Goal: Transaction & Acquisition: Purchase product/service

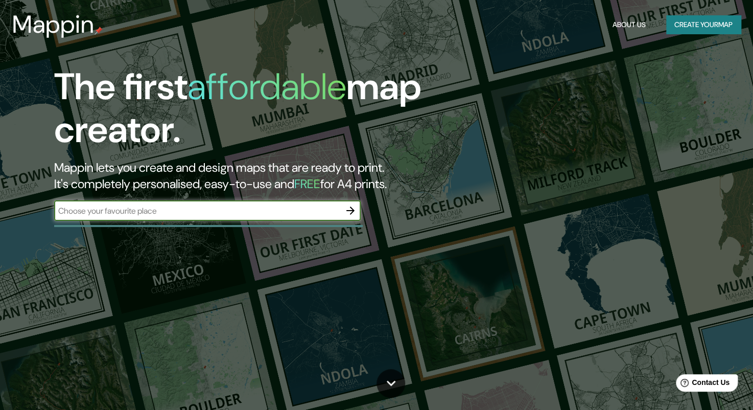
click at [189, 217] on div "​" at bounding box center [207, 210] width 306 height 20
paste input "12001 [PERSON_NAME] Del Silencio"
type input "12001 [PERSON_NAME] Del Silencio"
click at [353, 213] on icon "button" at bounding box center [350, 210] width 12 height 12
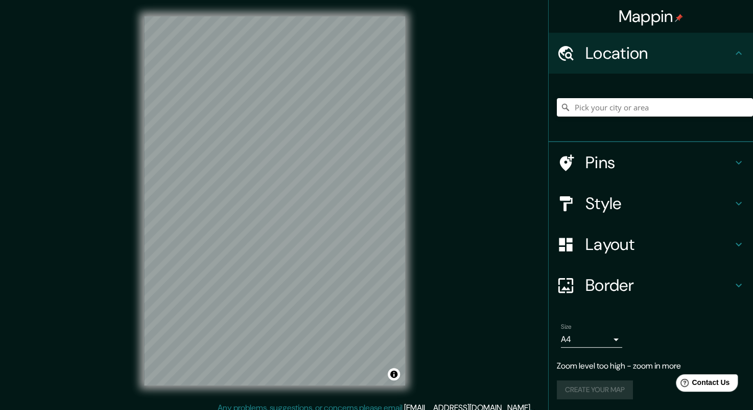
click at [453, 203] on div "Mappin Location Pins Style Layout Border Choose a border. Hint : you can make l…" at bounding box center [376, 209] width 753 height 418
click at [614, 330] on div "Size A4 single" at bounding box center [591, 335] width 61 height 25
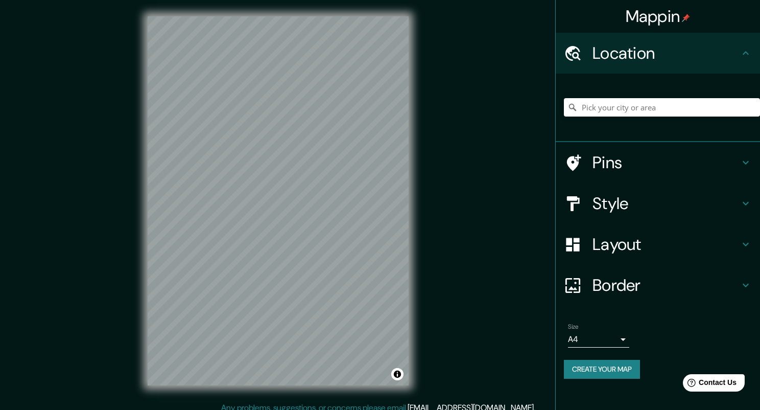
click at [613, 332] on body "Mappin Location Pins Style Layout Border Choose a border. Hint : you can make l…" at bounding box center [380, 205] width 760 height 410
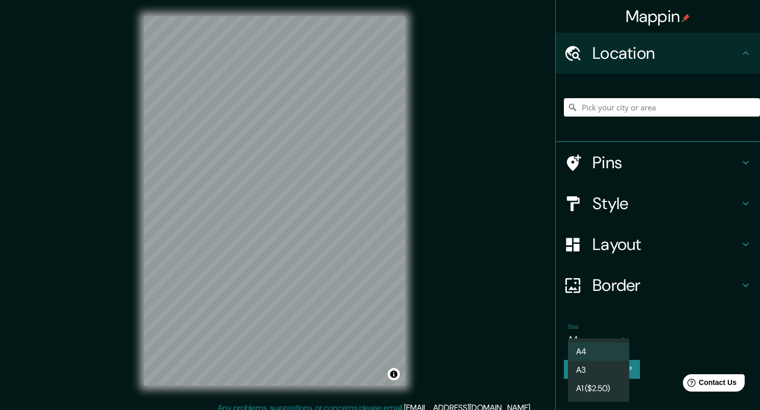
click at [611, 365] on li "A3" at bounding box center [598, 370] width 61 height 18
click at [602, 340] on body "Mappin Location Pins Style Layout Border Choose a border. Hint : you can make l…" at bounding box center [380, 205] width 760 height 410
click at [599, 389] on li "A1 ($2.50)" at bounding box center [598, 388] width 61 height 18
click at [595, 338] on body "Mappin Location Pins Style Layout Border Choose a border. Hint : you can make l…" at bounding box center [380, 205] width 760 height 410
click at [588, 344] on li "A4" at bounding box center [598, 351] width 61 height 18
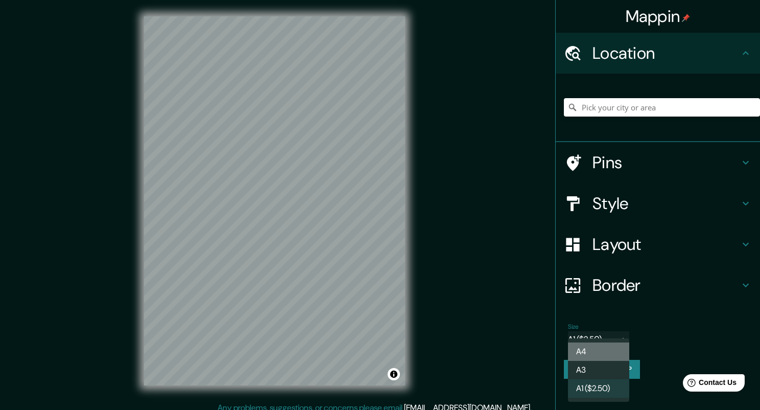
type input "single"
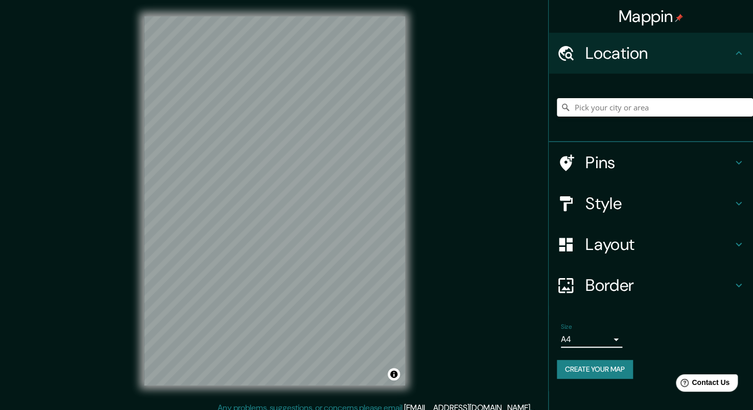
click at [610, 289] on h4 "Border" at bounding box center [658, 285] width 147 height 20
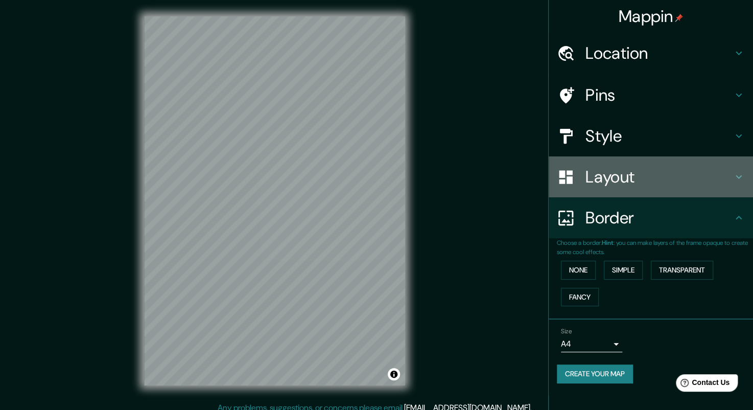
click at [624, 174] on h4 "Layout" at bounding box center [658, 177] width 147 height 20
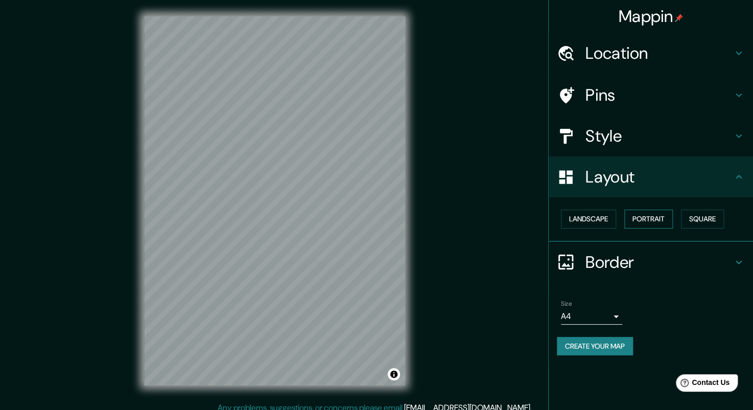
click at [635, 218] on button "Portrait" at bounding box center [648, 218] width 49 height 19
click at [583, 225] on button "Landscape" at bounding box center [588, 218] width 55 height 19
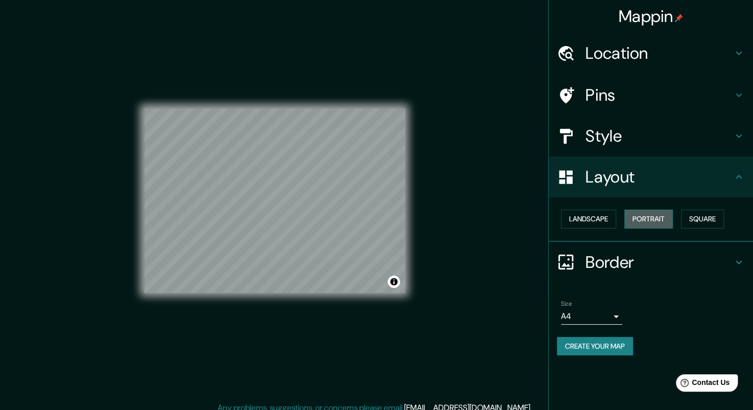
click at [642, 217] on button "Portrait" at bounding box center [648, 218] width 49 height 19
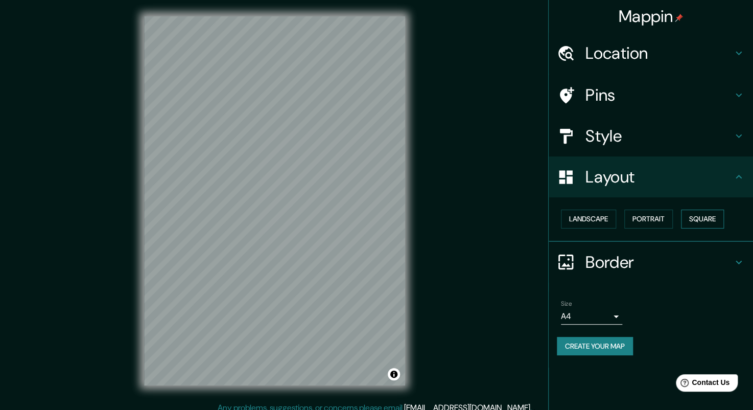
click at [688, 216] on button "Square" at bounding box center [702, 218] width 43 height 19
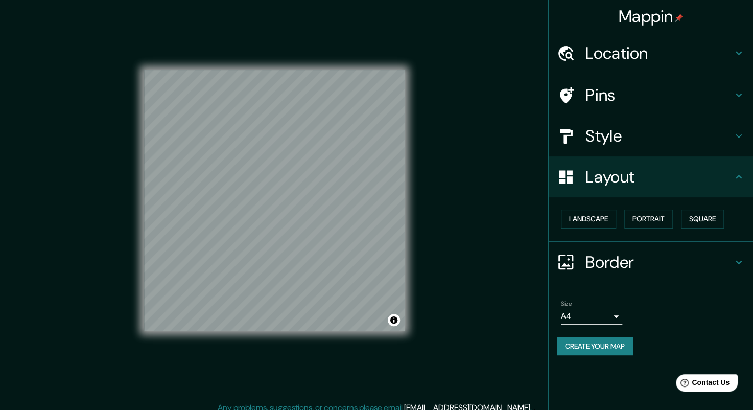
click at [636, 141] on h4 "Style" at bounding box center [658, 136] width 147 height 20
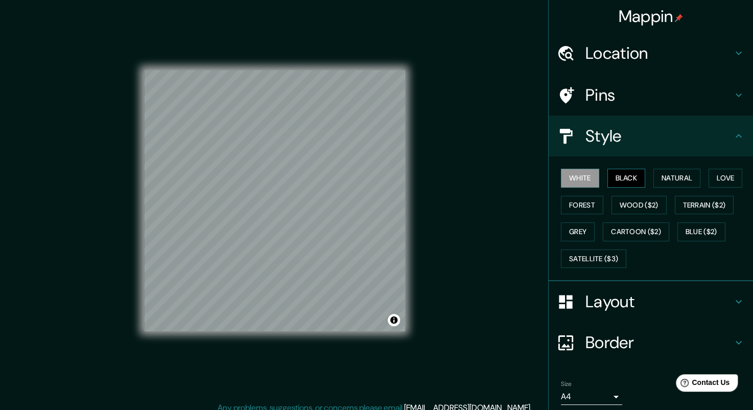
click at [608, 174] on button "Black" at bounding box center [626, 178] width 38 height 19
click at [577, 175] on button "White" at bounding box center [580, 178] width 38 height 19
click at [655, 180] on button "Natural" at bounding box center [676, 178] width 47 height 19
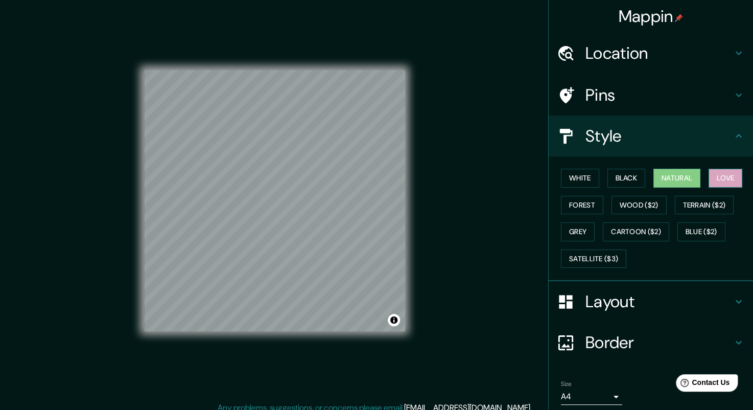
click at [708, 175] on button "Love" at bounding box center [725, 178] width 34 height 19
click at [588, 204] on button "Forest" at bounding box center [582, 205] width 42 height 19
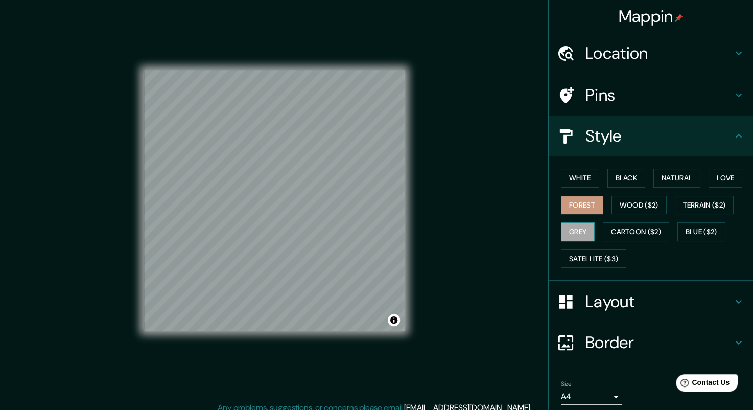
click at [574, 229] on button "Grey" at bounding box center [578, 231] width 34 height 19
click at [593, 262] on button "Satellite ($3)" at bounding box center [593, 258] width 65 height 19
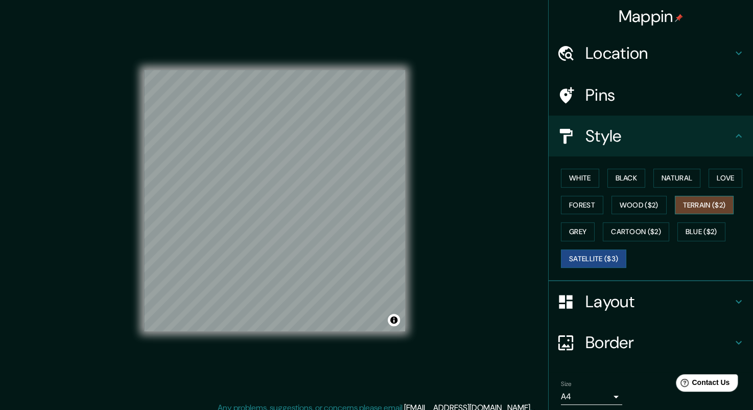
click at [677, 198] on button "Terrain ($2)" at bounding box center [704, 205] width 59 height 19
click at [692, 226] on button "Blue ($2)" at bounding box center [701, 231] width 48 height 19
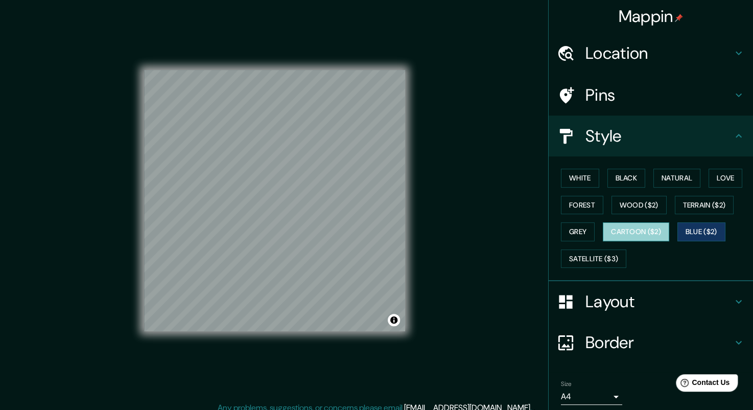
click at [636, 229] on button "Cartoon ($2)" at bounding box center [636, 231] width 66 height 19
click at [669, 181] on button "Natural" at bounding box center [676, 178] width 47 height 19
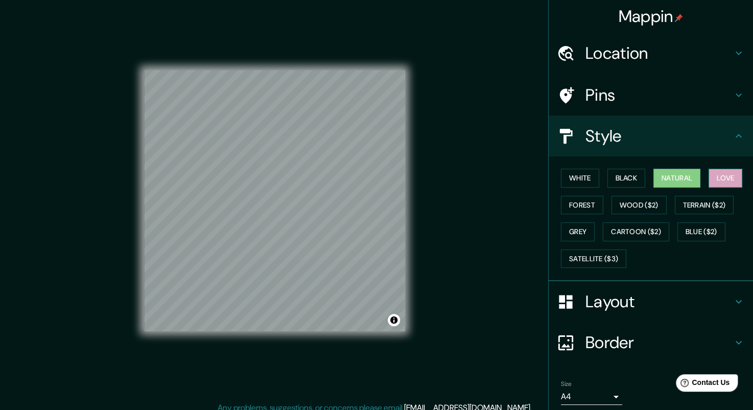
click at [708, 179] on button "Love" at bounding box center [725, 178] width 34 height 19
click at [674, 182] on button "Natural" at bounding box center [676, 178] width 47 height 19
click at [584, 207] on button "Forest" at bounding box center [582, 205] width 42 height 19
click at [668, 178] on button "Natural" at bounding box center [676, 178] width 47 height 19
click at [573, 234] on button "Grey" at bounding box center [578, 231] width 34 height 19
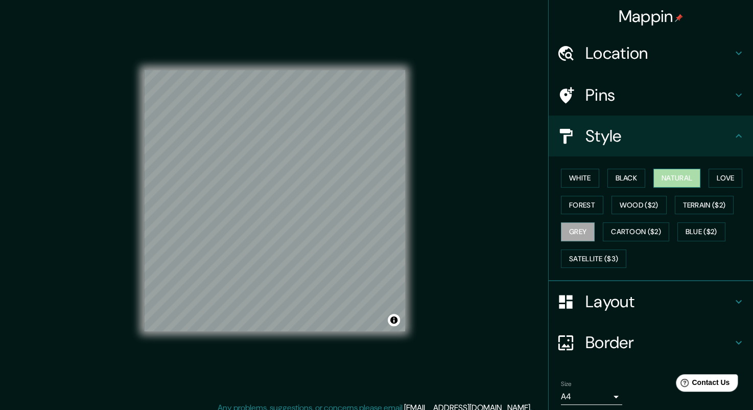
click at [657, 181] on button "Natural" at bounding box center [676, 178] width 47 height 19
click at [613, 179] on button "Black" at bounding box center [626, 178] width 38 height 19
click at [572, 173] on button "White" at bounding box center [580, 178] width 38 height 19
click at [688, 171] on button "Natural" at bounding box center [676, 178] width 47 height 19
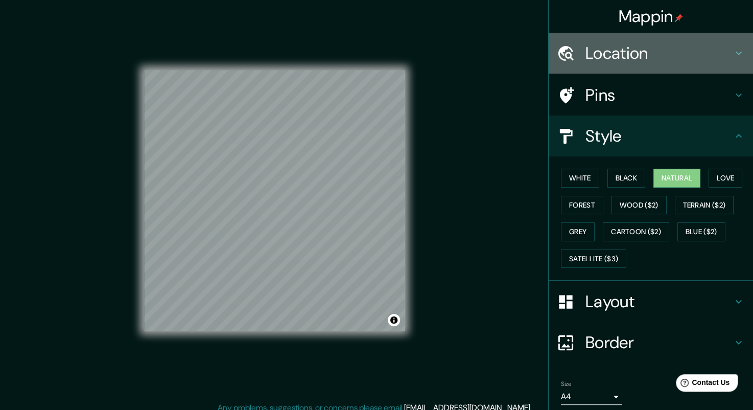
click at [621, 60] on h4 "Location" at bounding box center [658, 53] width 147 height 20
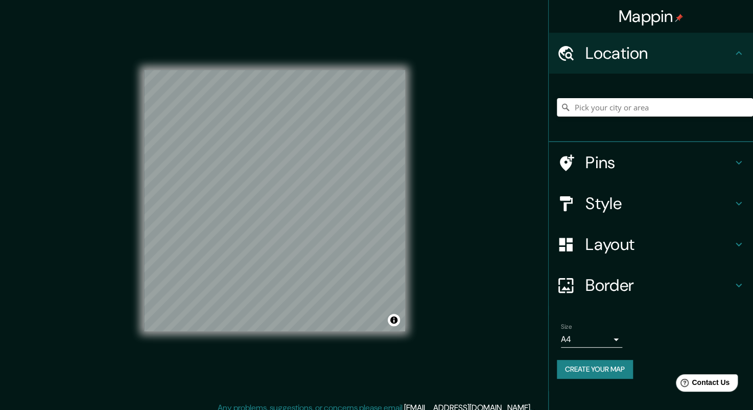
click at [626, 159] on h4 "Pins" at bounding box center [658, 162] width 147 height 20
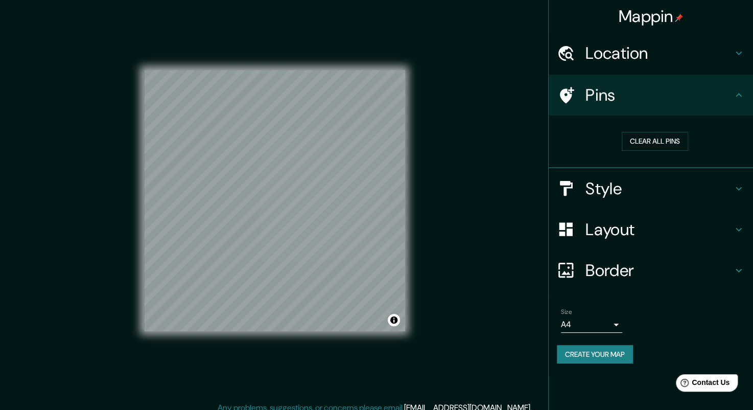
click at [602, 190] on h4 "Style" at bounding box center [658, 188] width 147 height 20
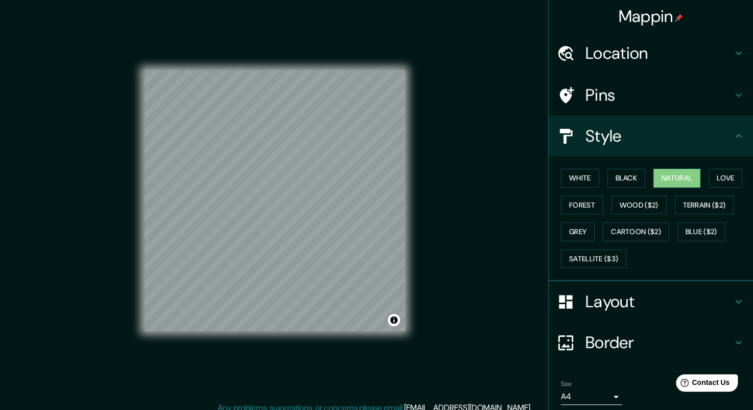
click at [591, 309] on h4 "Layout" at bounding box center [658, 301] width 147 height 20
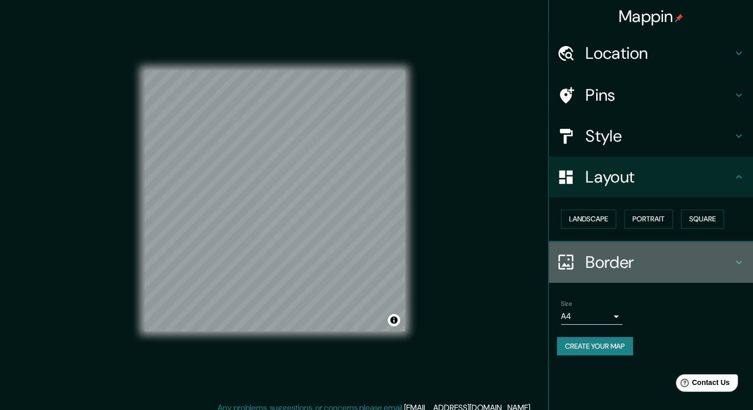
click at [580, 266] on div at bounding box center [571, 262] width 29 height 18
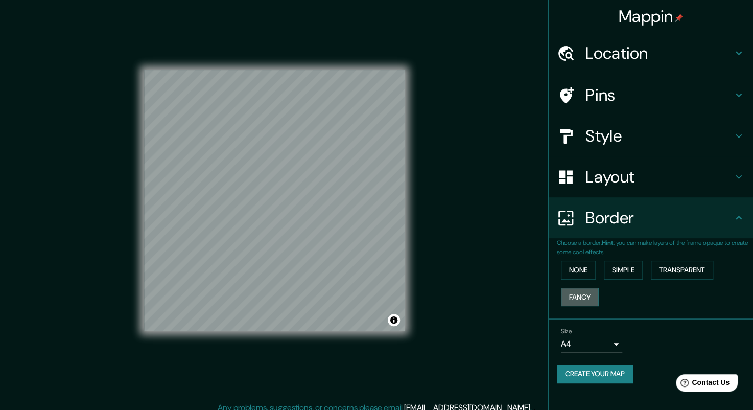
click at [582, 299] on button "Fancy" at bounding box center [580, 297] width 38 height 19
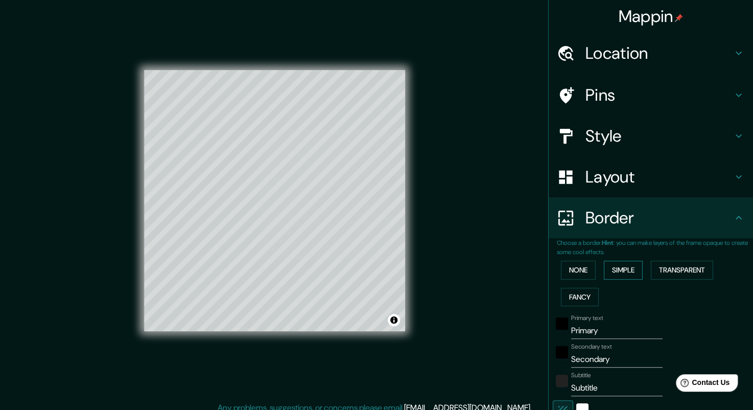
click at [604, 273] on button "Simple" at bounding box center [623, 269] width 39 height 19
click at [654, 271] on button "Transparent" at bounding box center [682, 269] width 62 height 19
click at [579, 270] on button "None" at bounding box center [578, 269] width 35 height 19
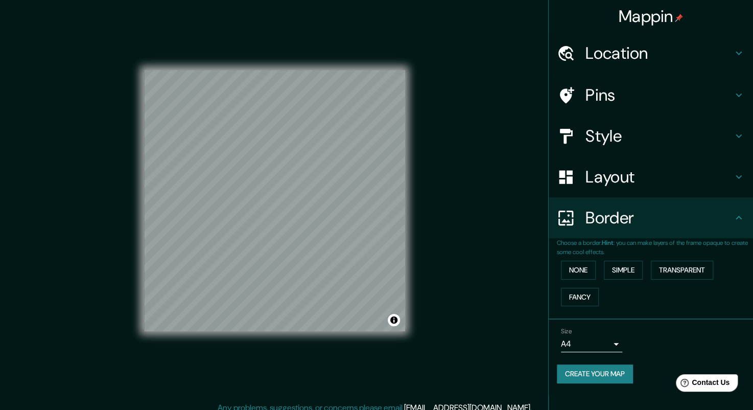
click at [658, 180] on h4 "Layout" at bounding box center [658, 177] width 147 height 20
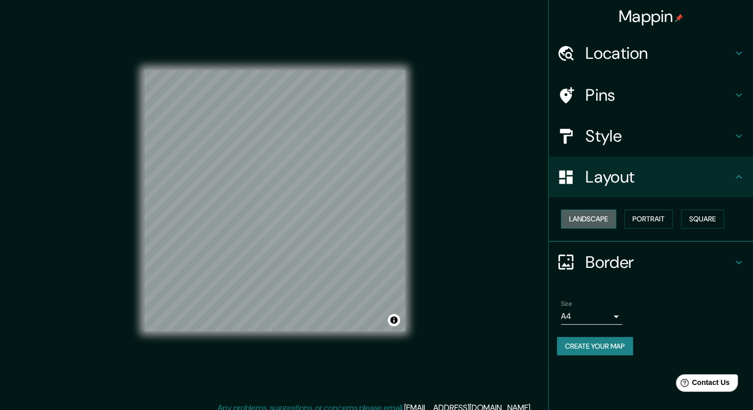
click at [603, 216] on button "Landscape" at bounding box center [588, 218] width 55 height 19
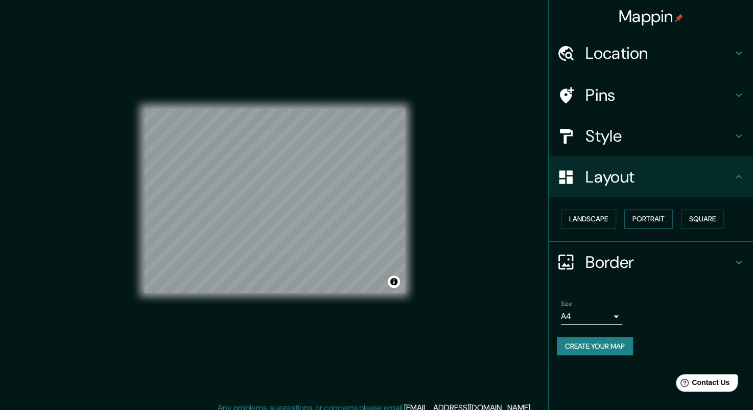
click at [650, 219] on button "Portrait" at bounding box center [648, 218] width 49 height 19
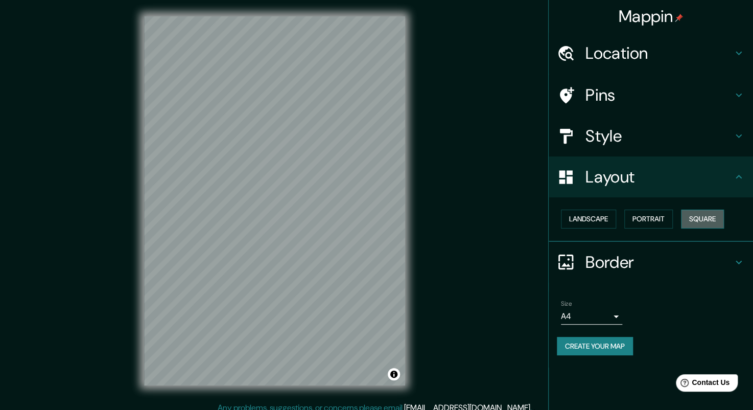
click at [682, 219] on button "Square" at bounding box center [702, 218] width 43 height 19
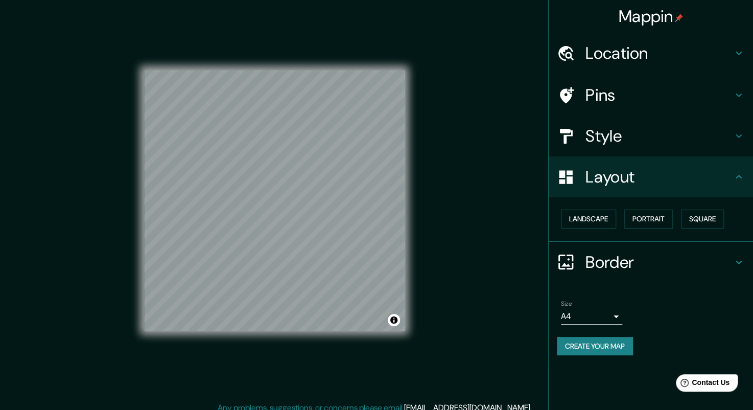
click at [611, 143] on h4 "Style" at bounding box center [658, 136] width 147 height 20
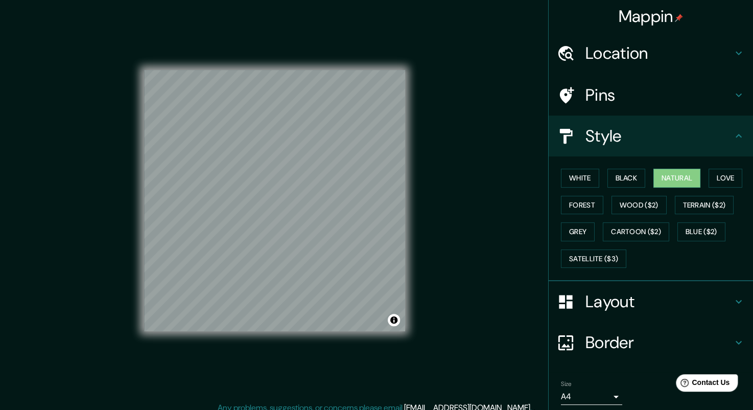
click at [630, 105] on h4 "Pins" at bounding box center [658, 95] width 147 height 20
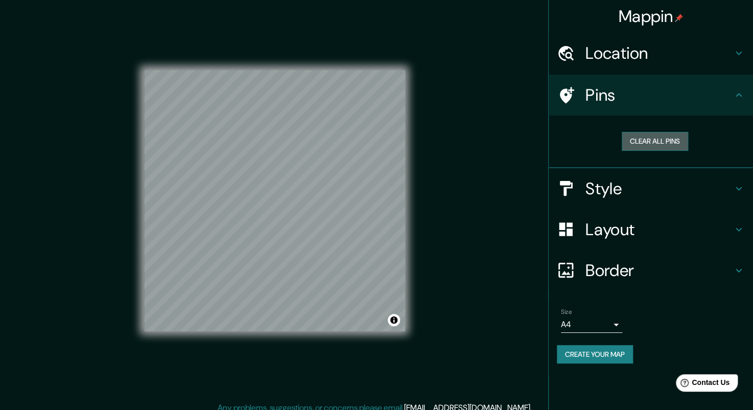
click at [631, 137] on button "Clear all pins" at bounding box center [655, 141] width 66 height 19
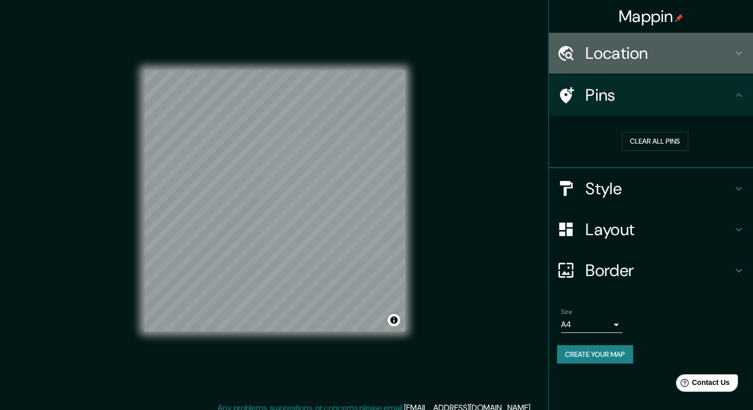
click at [653, 47] on h4 "Location" at bounding box center [658, 53] width 147 height 20
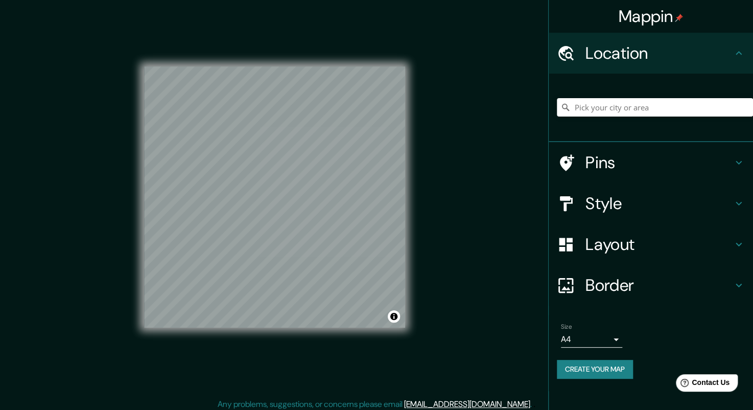
scroll to position [8, 0]
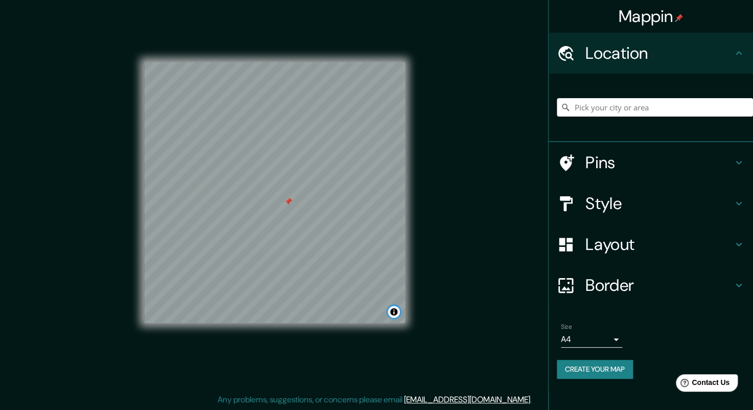
click at [396, 314] on button "Toggle attribution" at bounding box center [394, 311] width 12 height 12
click at [564, 364] on button "Create your map" at bounding box center [595, 369] width 76 height 19
click at [585, 363] on div "Create your map" at bounding box center [651, 369] width 188 height 19
click at [585, 363] on button "Create your map" at bounding box center [595, 369] width 76 height 19
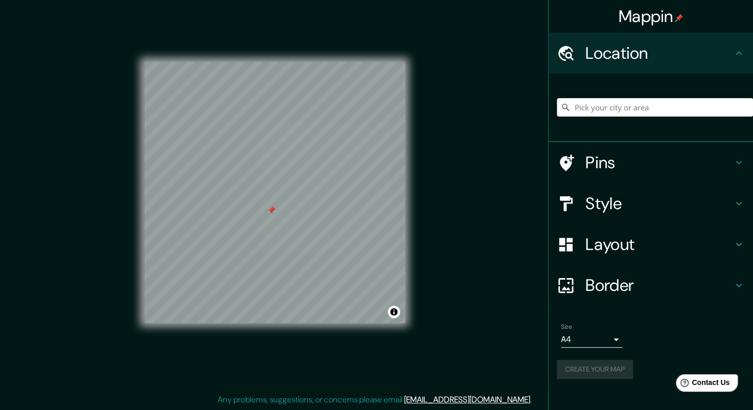
click at [585, 363] on div "Create your map" at bounding box center [651, 369] width 188 height 19
click at [600, 362] on div "Create your map" at bounding box center [651, 369] width 188 height 19
click at [599, 368] on button "Create your map" at bounding box center [595, 369] width 76 height 19
click at [599, 368] on div "Create your map" at bounding box center [651, 369] width 188 height 19
click at [598, 369] on div "Create your map" at bounding box center [651, 369] width 188 height 19
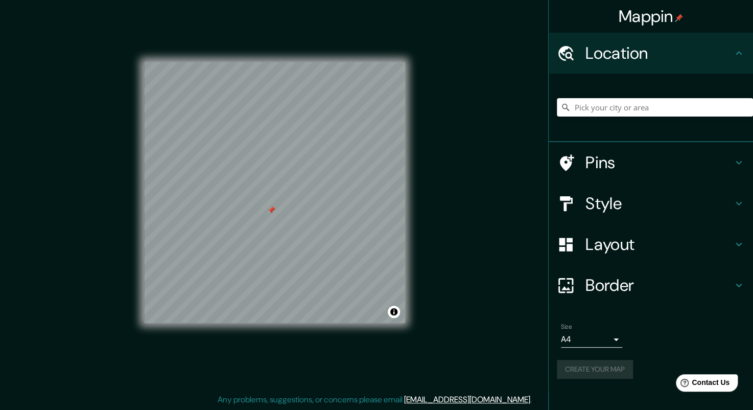
click at [598, 369] on div "Create your map" at bounding box center [651, 369] width 188 height 19
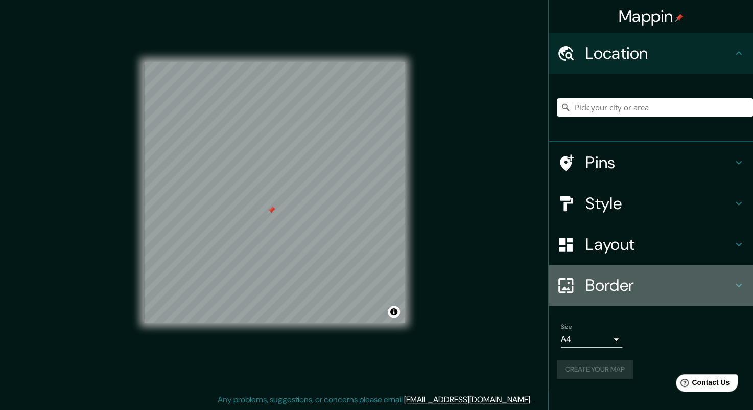
click at [604, 278] on h4 "Border" at bounding box center [658, 285] width 147 height 20
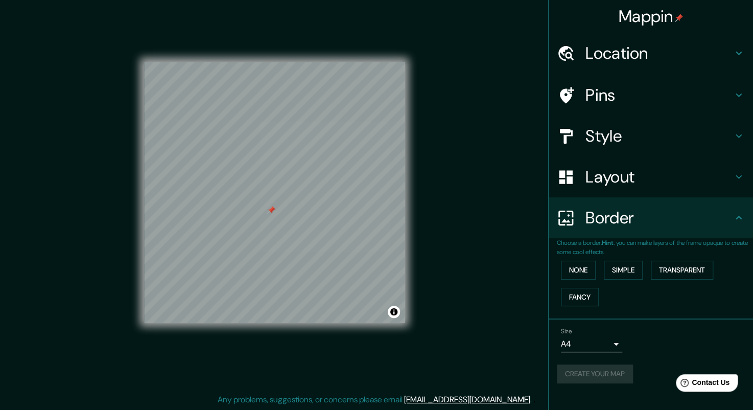
click at [614, 217] on h4 "Border" at bounding box center [658, 217] width 147 height 20
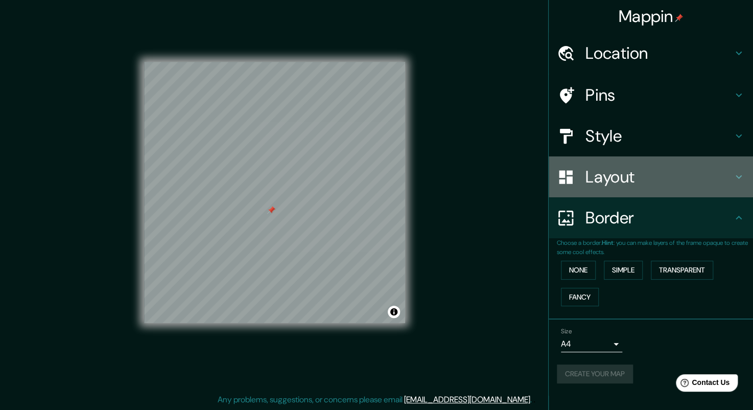
click at [604, 174] on h4 "Layout" at bounding box center [658, 177] width 147 height 20
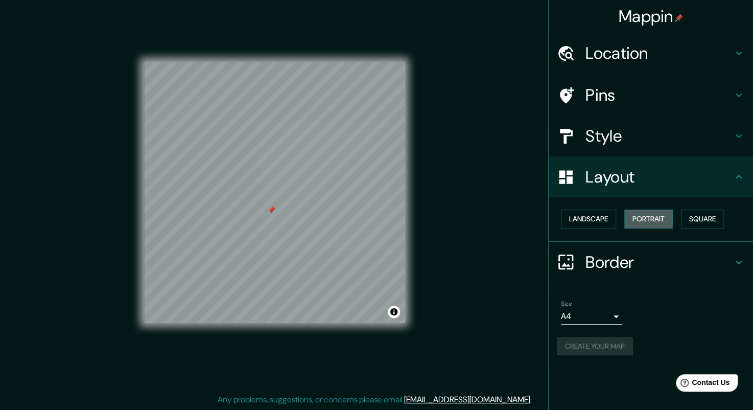
click at [628, 217] on button "Portrait" at bounding box center [648, 218] width 49 height 19
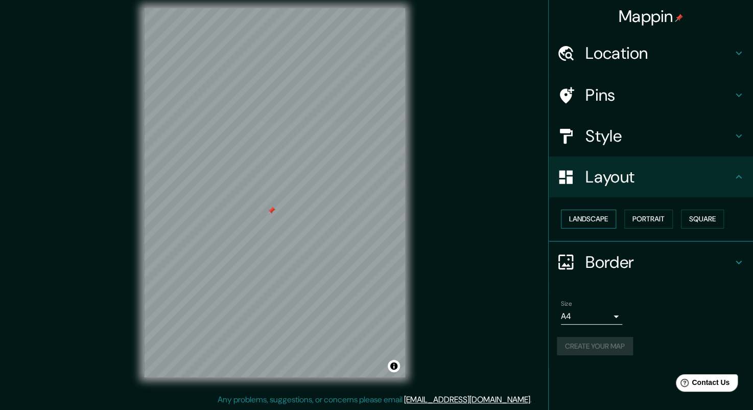
click at [584, 213] on button "Landscape" at bounding box center [588, 218] width 55 height 19
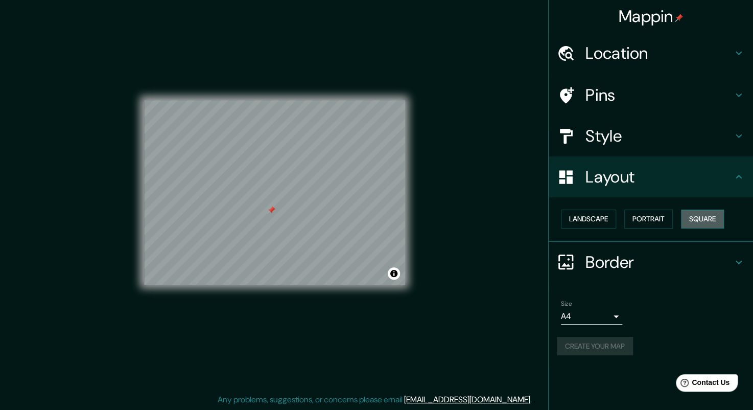
click at [686, 218] on button "Square" at bounding box center [702, 218] width 43 height 19
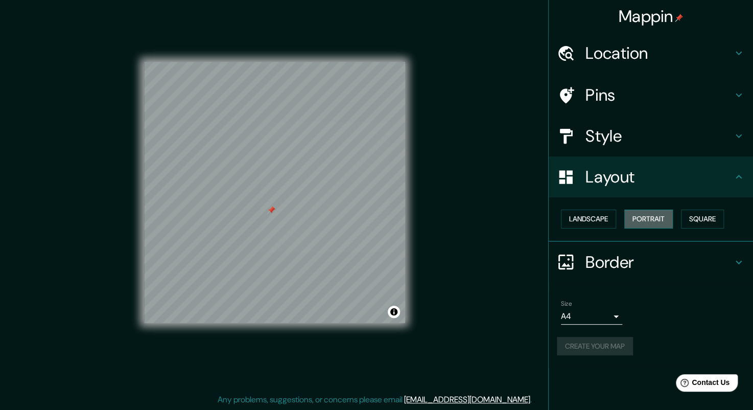
click at [655, 222] on button "Portrait" at bounding box center [648, 218] width 49 height 19
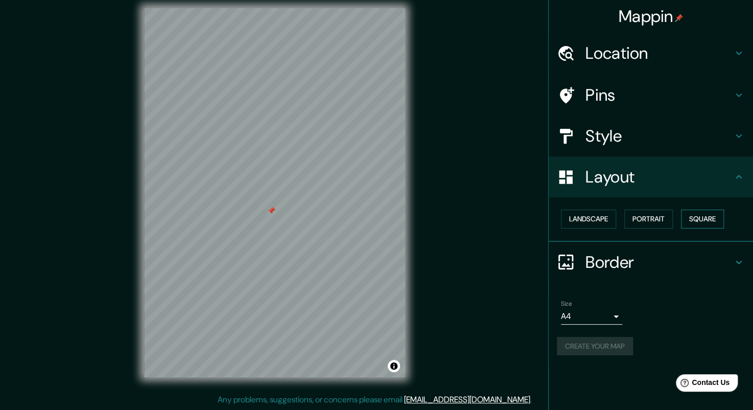
click at [714, 217] on button "Square" at bounding box center [702, 218] width 43 height 19
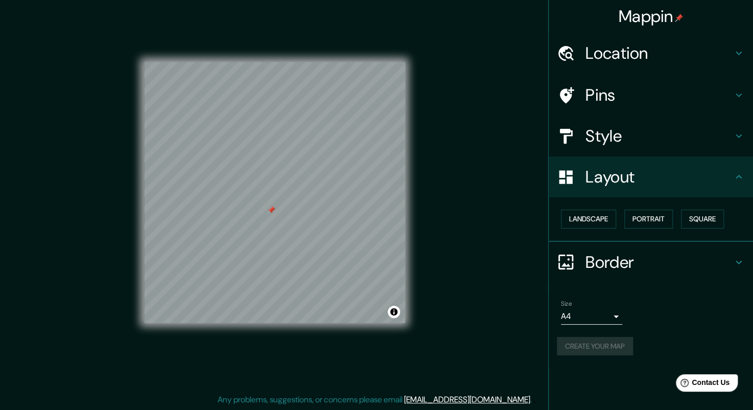
click at [259, 162] on div "© Mapbox © OpenStreetMap Improve this map" at bounding box center [274, 192] width 261 height 369
drag, startPoint x: 158, startPoint y: 61, endPoint x: 507, endPoint y: 303, distance: 424.3
click at [492, 284] on div "Mappin Location Pins Style Layout Landscape Portrait Square Border Choose a bor…" at bounding box center [376, 201] width 753 height 418
click at [563, 342] on button "Create your map" at bounding box center [595, 346] width 76 height 19
drag, startPoint x: 407, startPoint y: 272, endPoint x: 576, endPoint y: 340, distance: 182.7
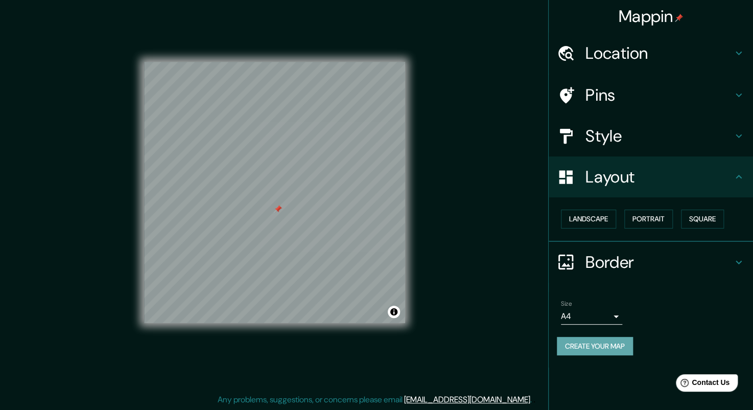
click at [576, 340] on button "Create your map" at bounding box center [595, 346] width 76 height 19
drag, startPoint x: 426, startPoint y: 291, endPoint x: 450, endPoint y: 213, distance: 81.3
click at [450, 213] on div "Mappin Location Pins Style Layout Landscape Portrait Square Border Choose a bor…" at bounding box center [376, 201] width 753 height 418
click at [575, 345] on button "Create your map" at bounding box center [595, 346] width 76 height 19
click at [263, 187] on div at bounding box center [263, 186] width 8 height 8
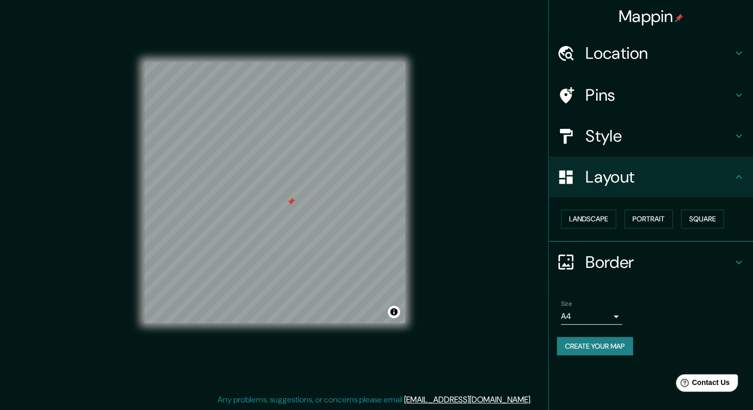
click at [288, 200] on div at bounding box center [291, 201] width 8 height 8
